Goal: Navigation & Orientation: Find specific page/section

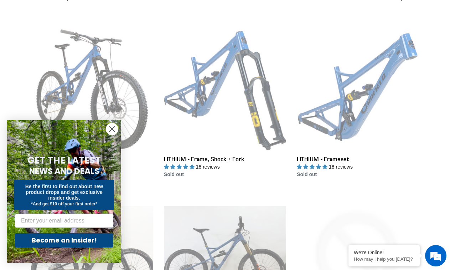
scroll to position [276, 0]
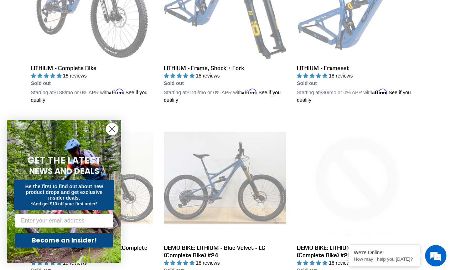
click at [112, 131] on circle "Close dialog" at bounding box center [112, 129] width 12 height 12
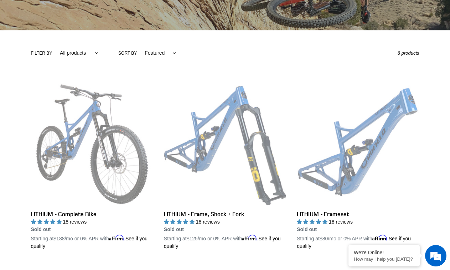
scroll to position [0, 0]
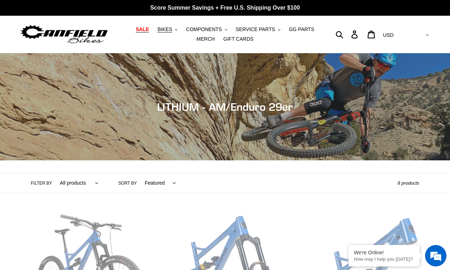
click at [147, 28] on span "SALE" at bounding box center [142, 29] width 13 height 6
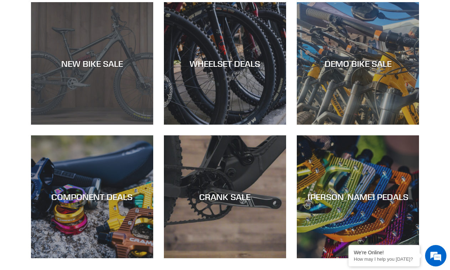
scroll to position [213, 0]
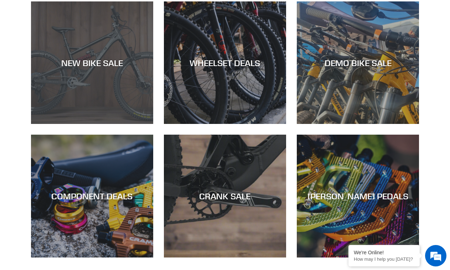
click at [119, 124] on div "NEW BIKE SALE" at bounding box center [92, 124] width 122 height 0
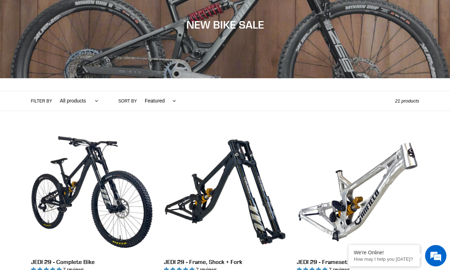
scroll to position [85, 0]
